Goal: Check status: Check status

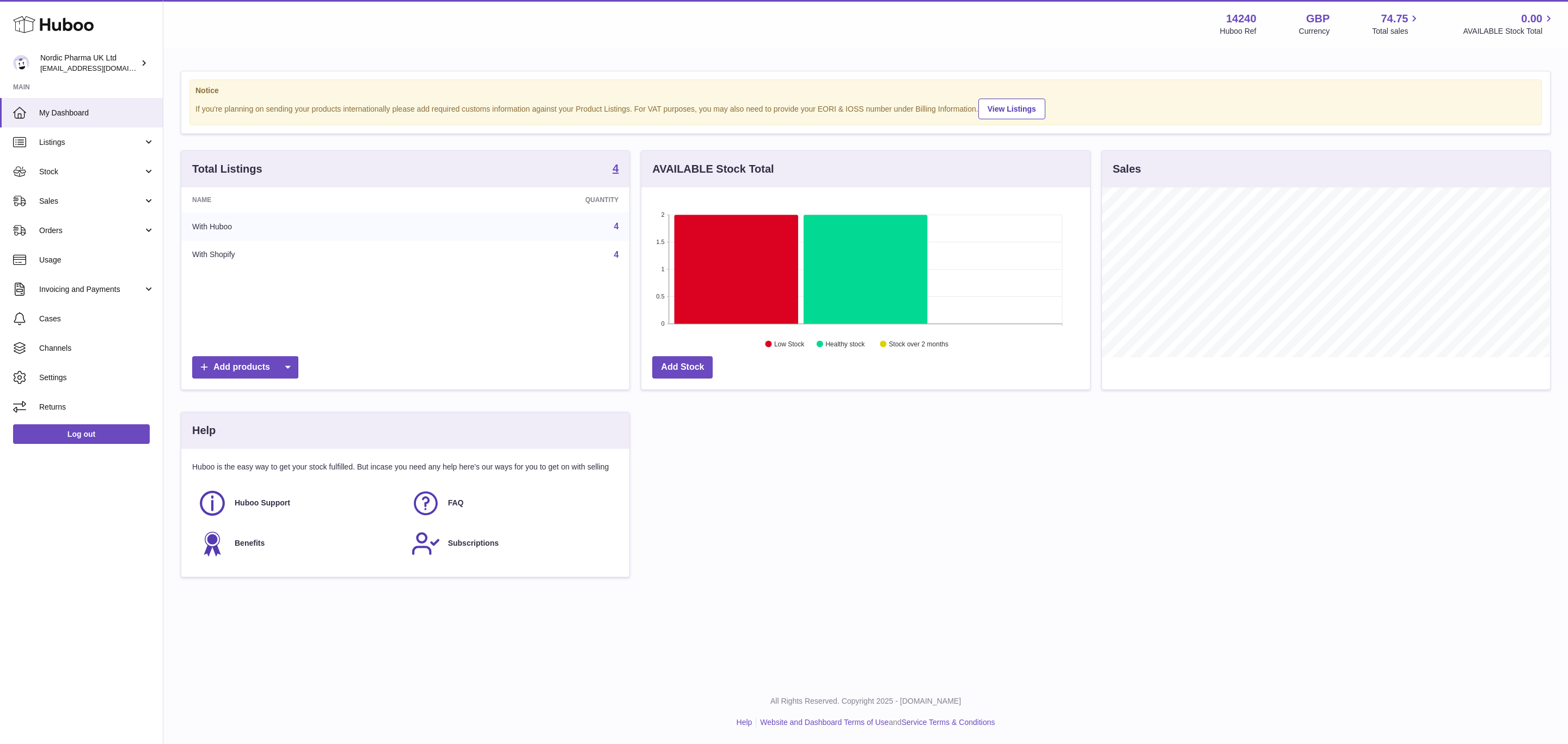
scroll to position [170, 448]
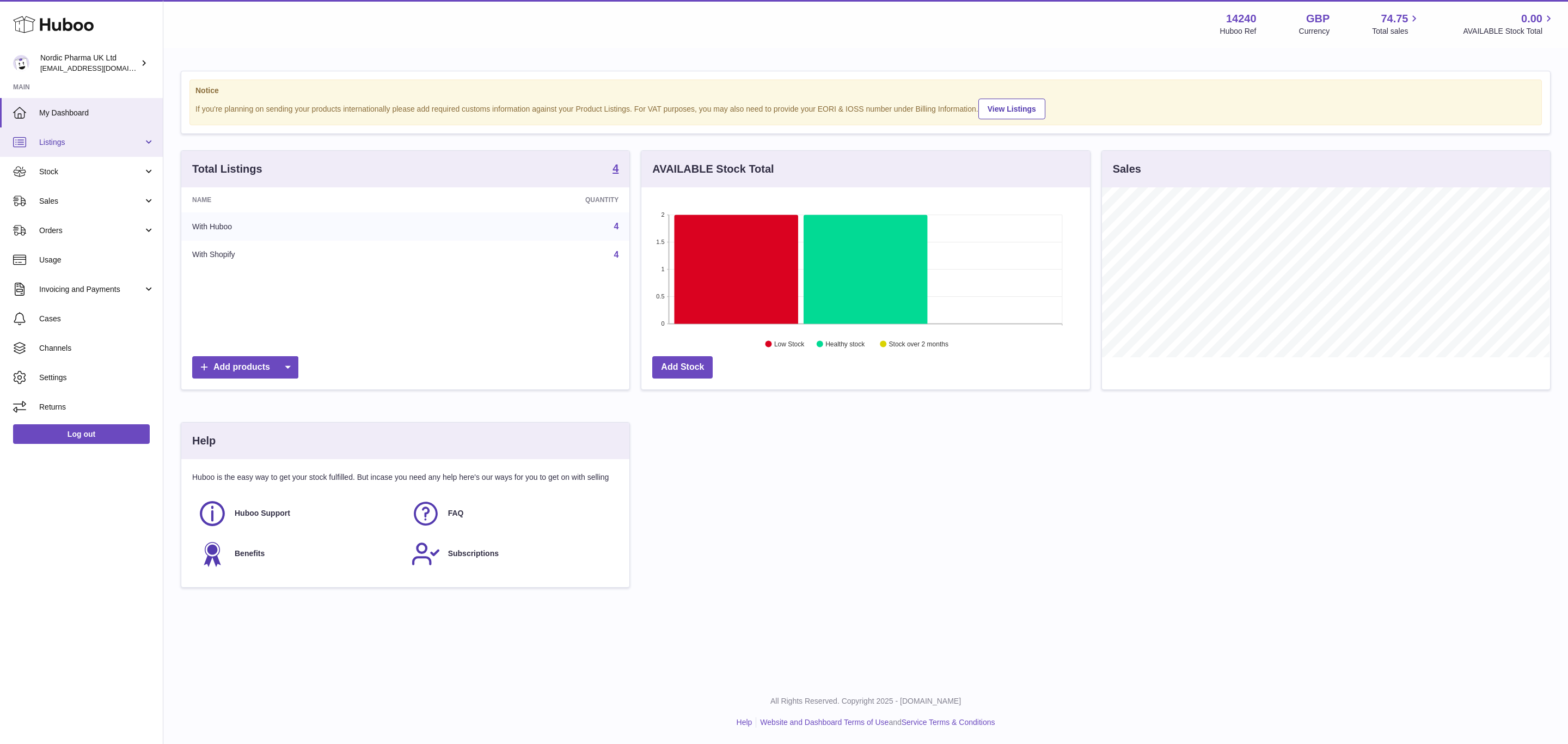
click at [95, 139] on span "Listings" at bounding box center [91, 142] width 104 height 10
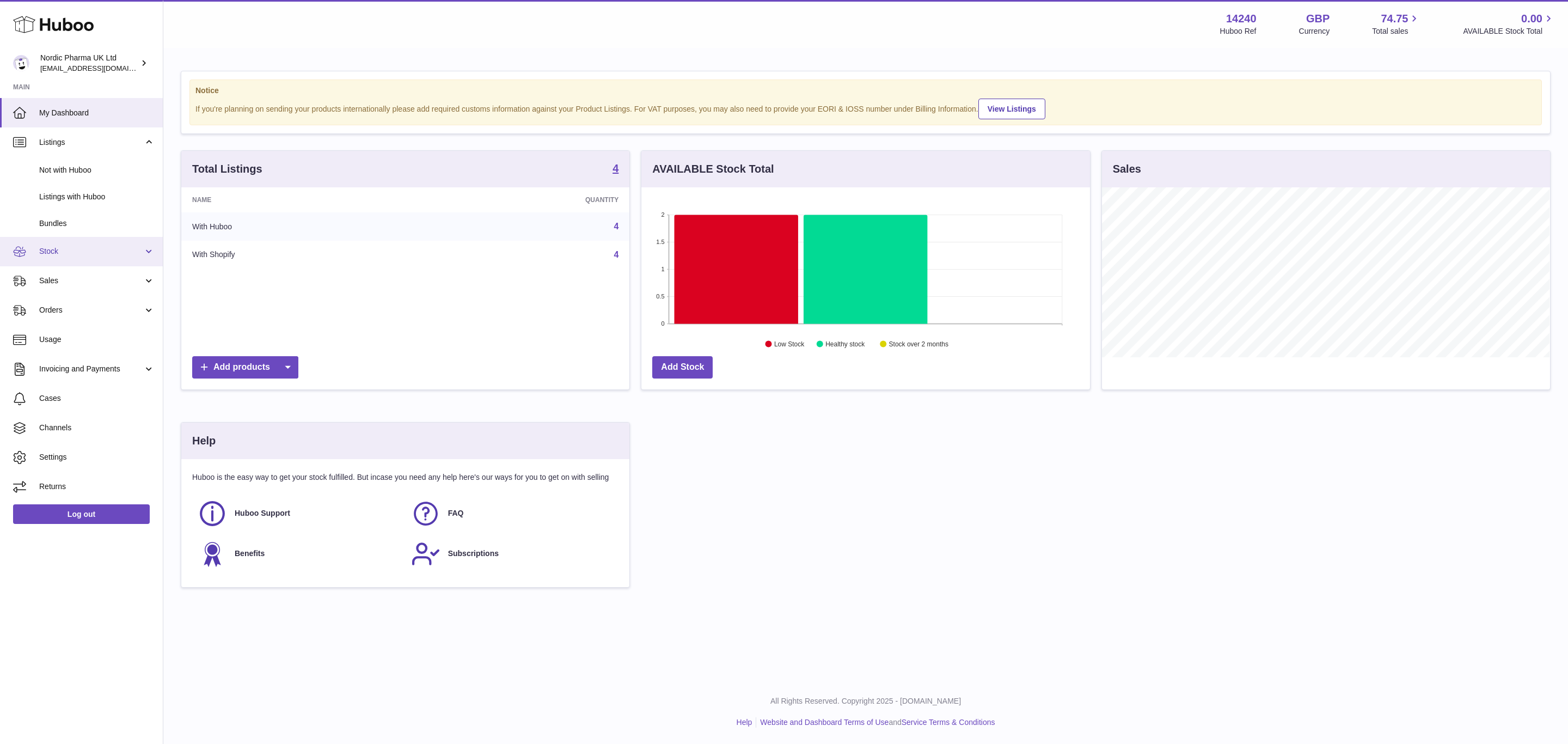
click at [105, 258] on link "Stock" at bounding box center [82, 252] width 163 height 30
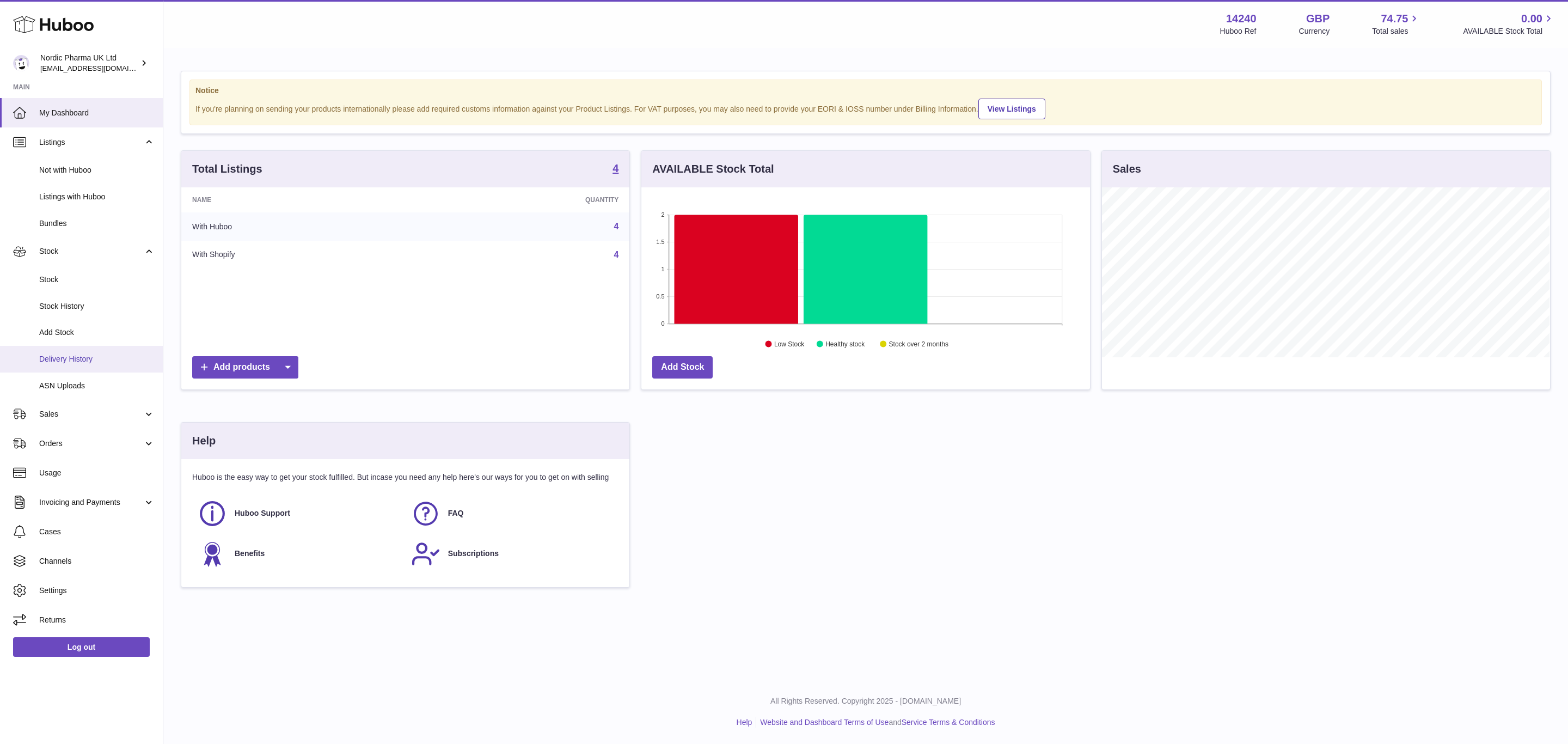
click at [126, 352] on link "Delivery History" at bounding box center [82, 359] width 163 height 26
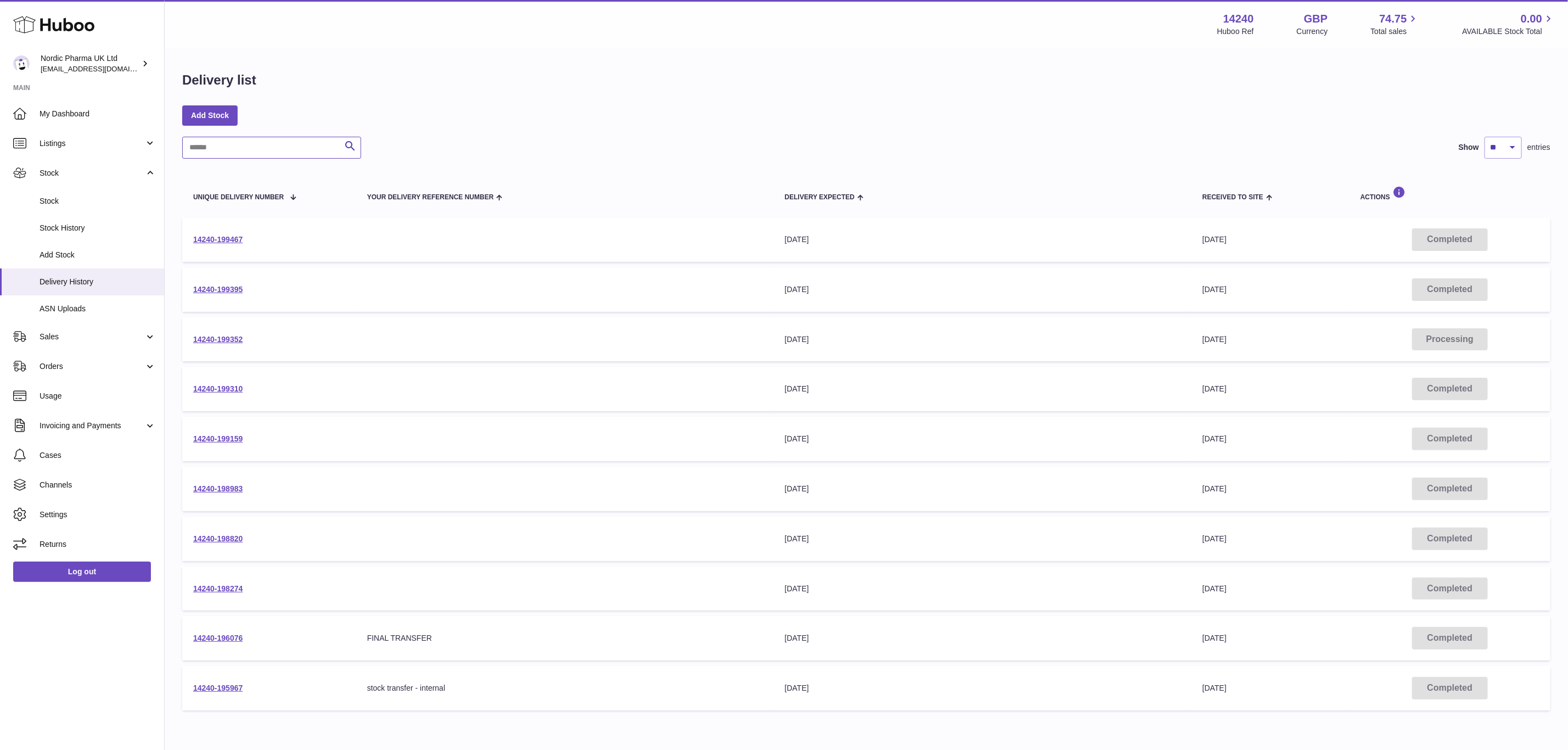
click at [278, 157] on input "text" at bounding box center [272, 147] width 179 height 22
paste input "**********"
type input "**********"
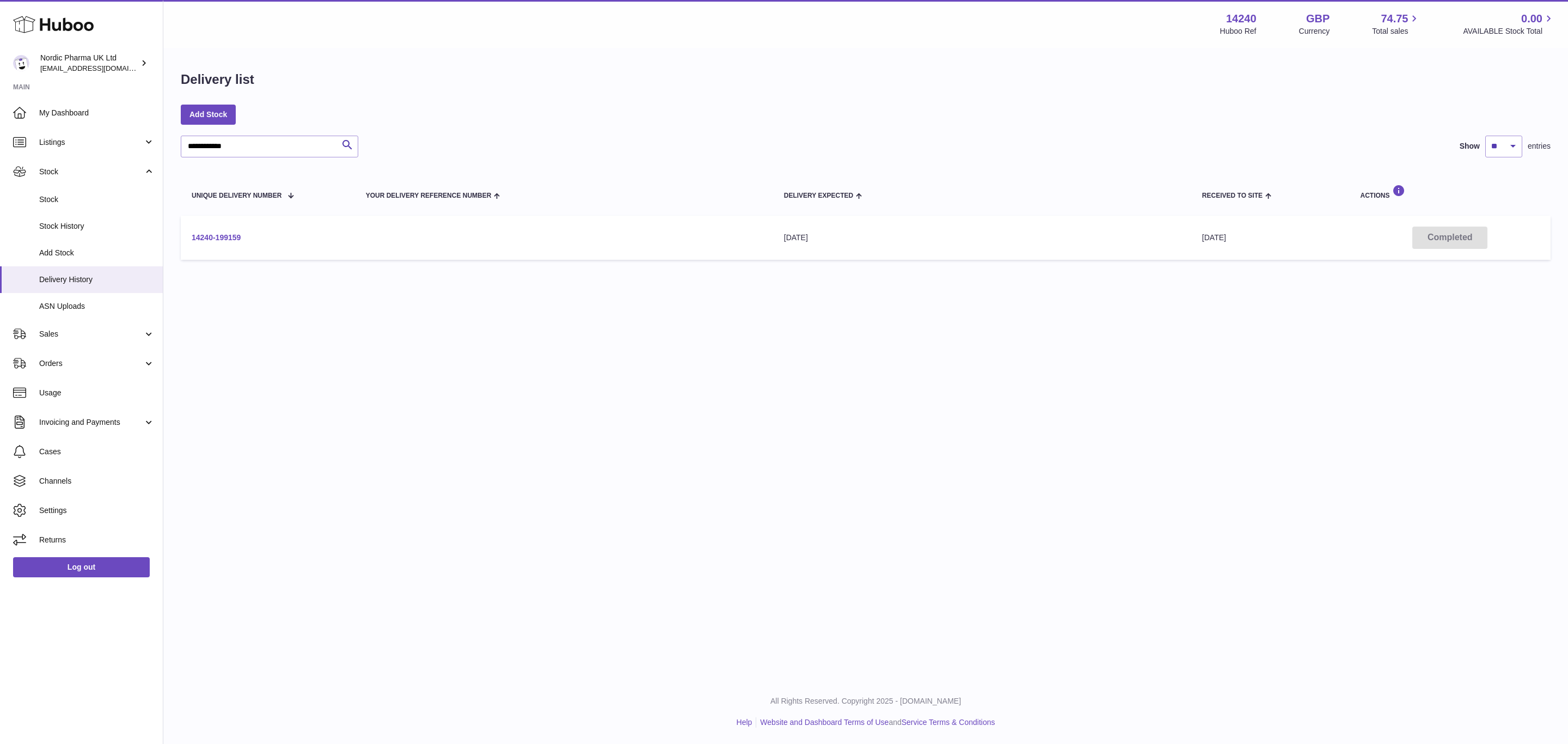
click at [234, 239] on link "14240-199159" at bounding box center [216, 237] width 49 height 9
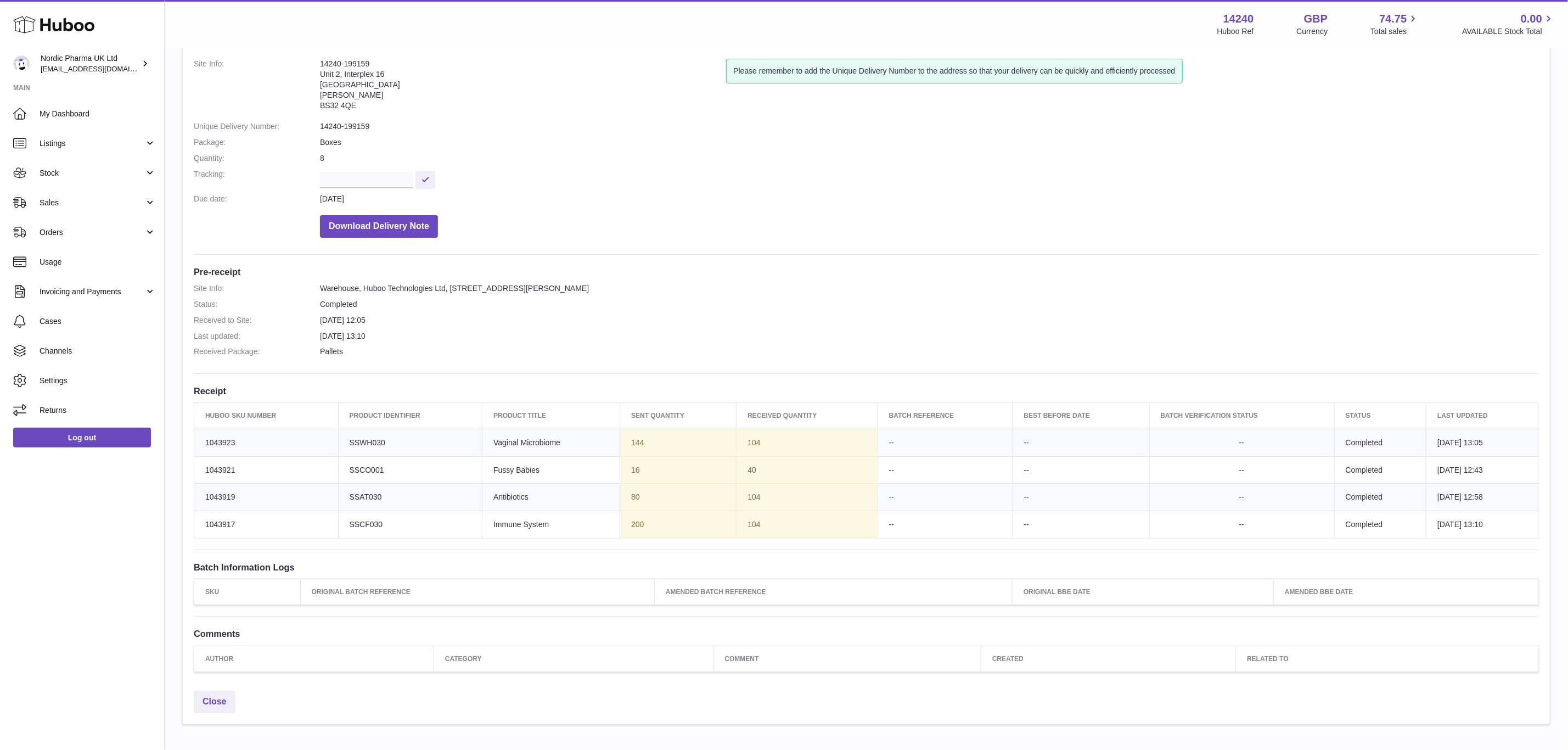
scroll to position [128, 0]
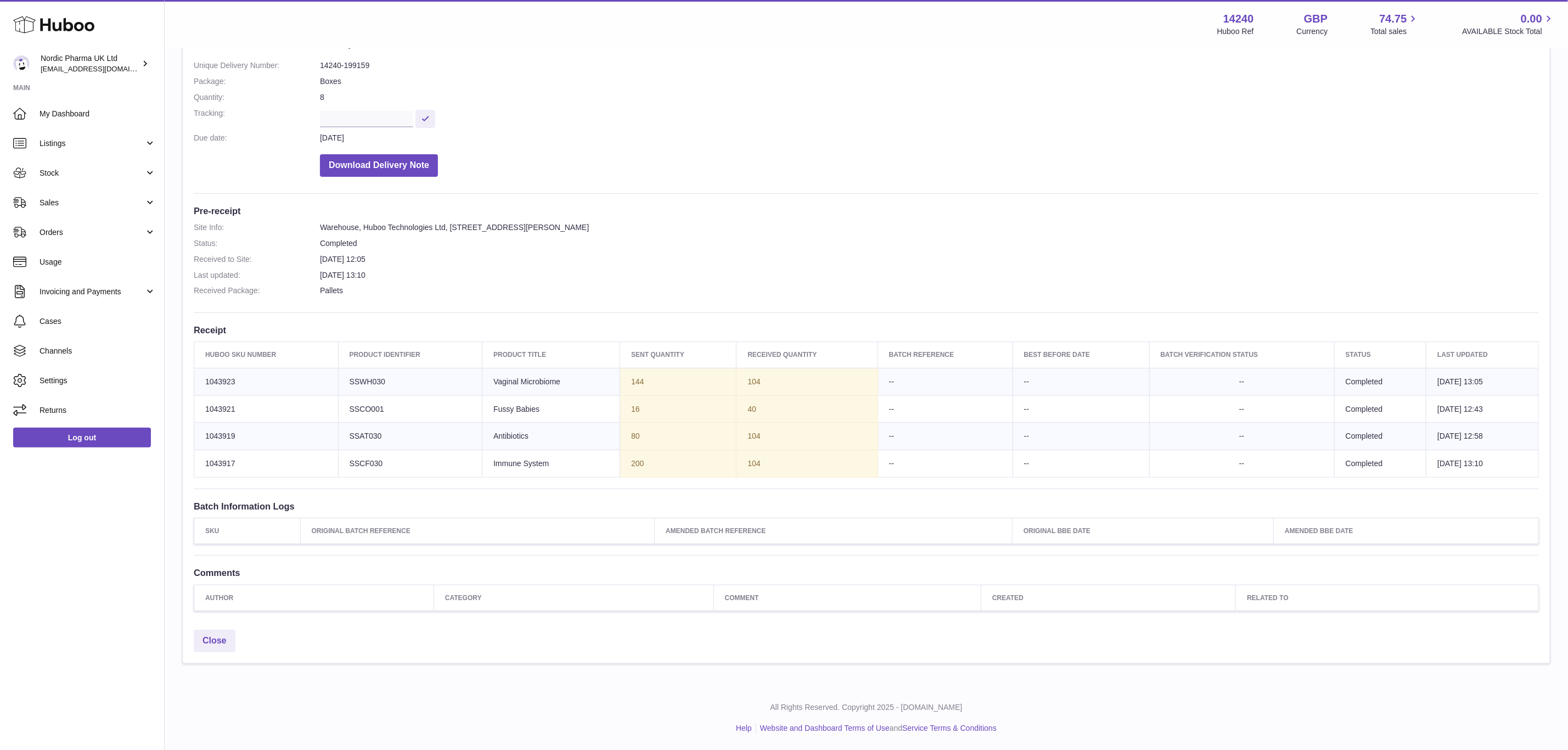
click at [647, 463] on td "Sent Quantity 200" at bounding box center [678, 464] width 117 height 27
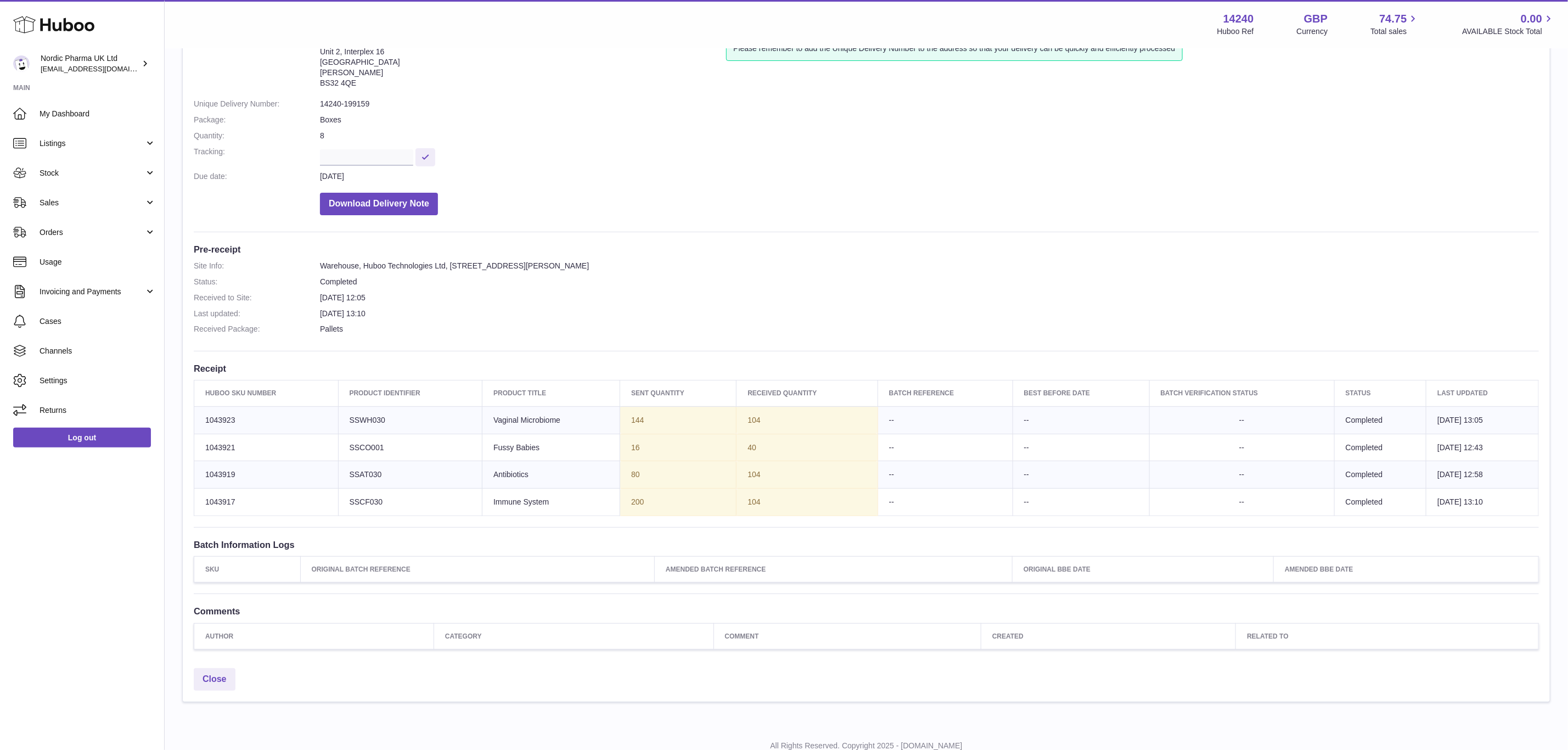
scroll to position [0, 0]
